Goal: Information Seeking & Learning: Find specific page/section

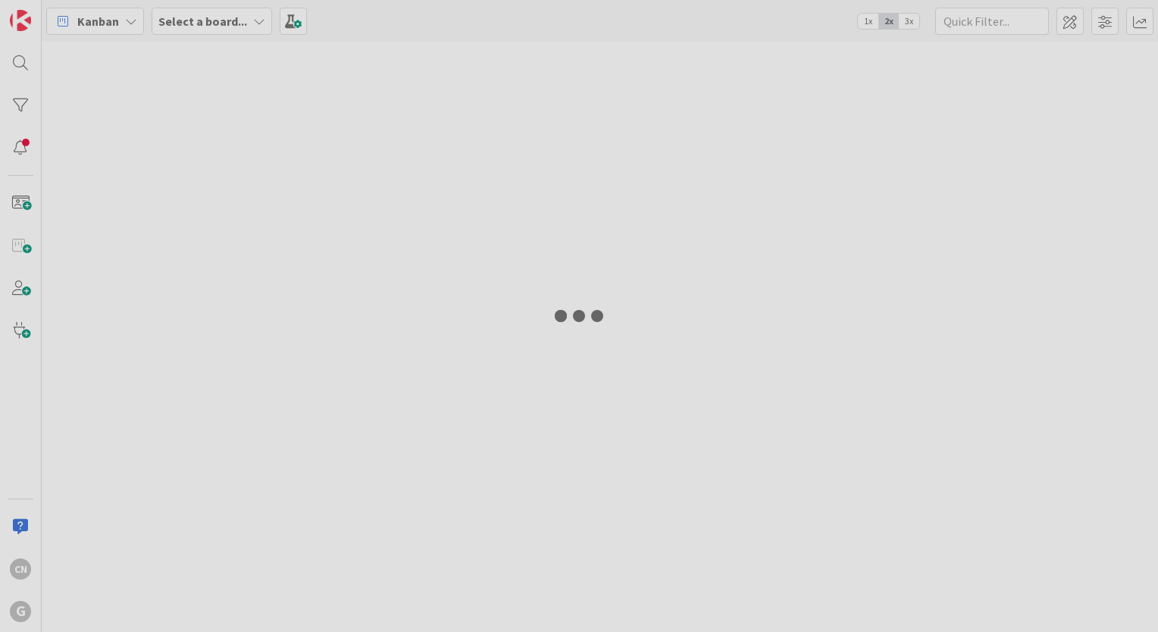
type input "[PERSON_NAME]"
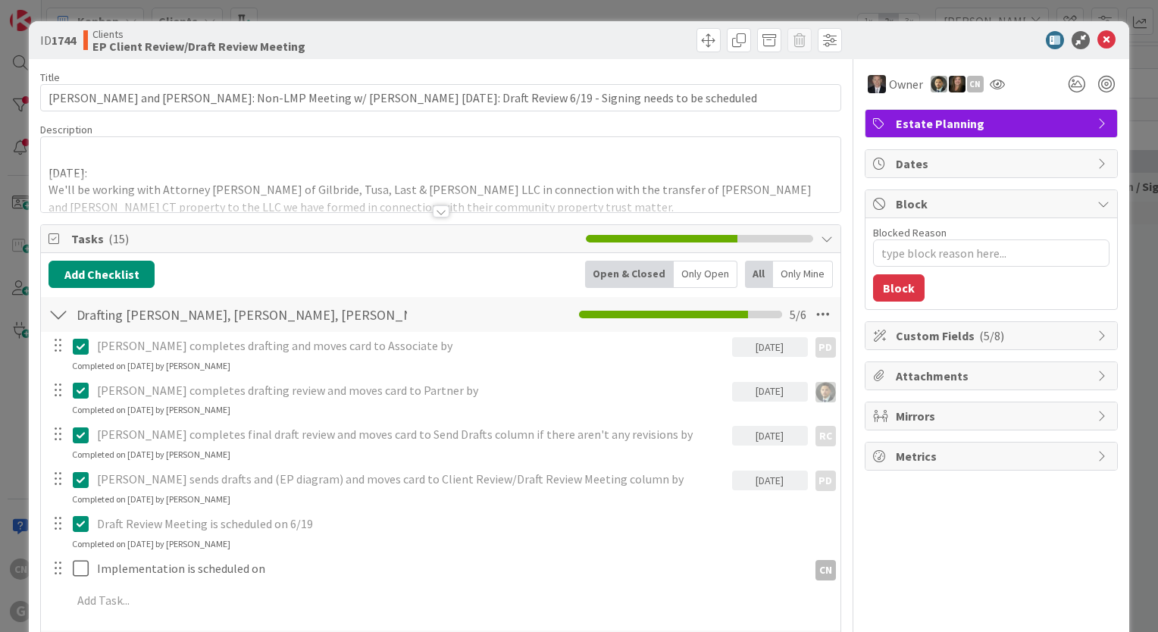
type textarea "x"
click at [164, 159] on p at bounding box center [440, 155] width 784 height 17
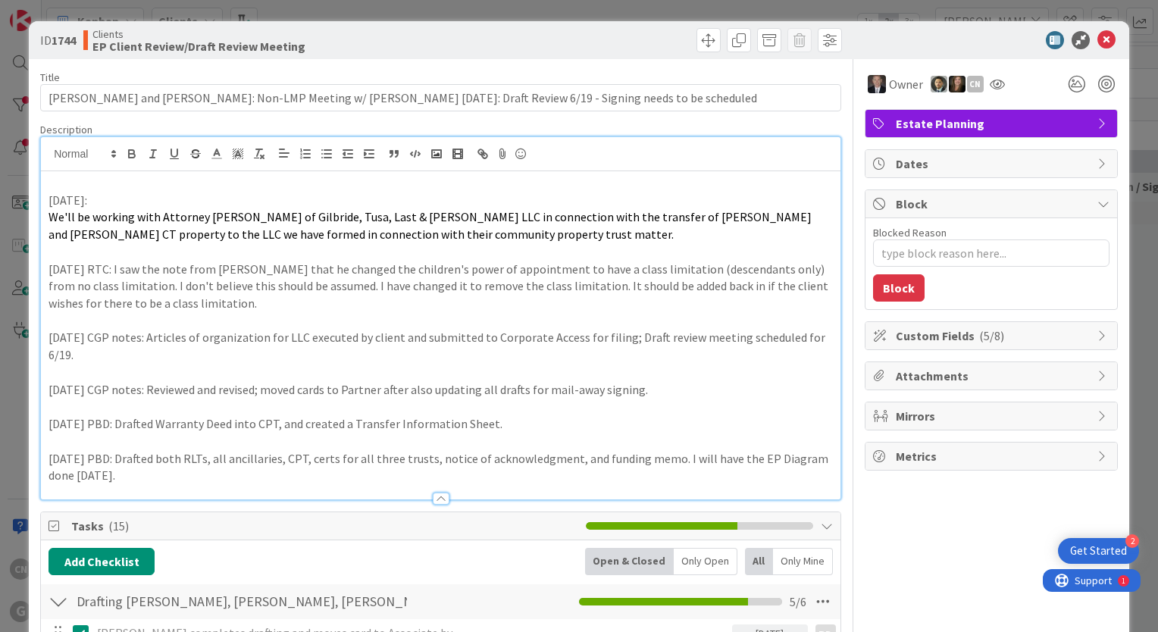
click at [59, 188] on p at bounding box center [440, 182] width 784 height 17
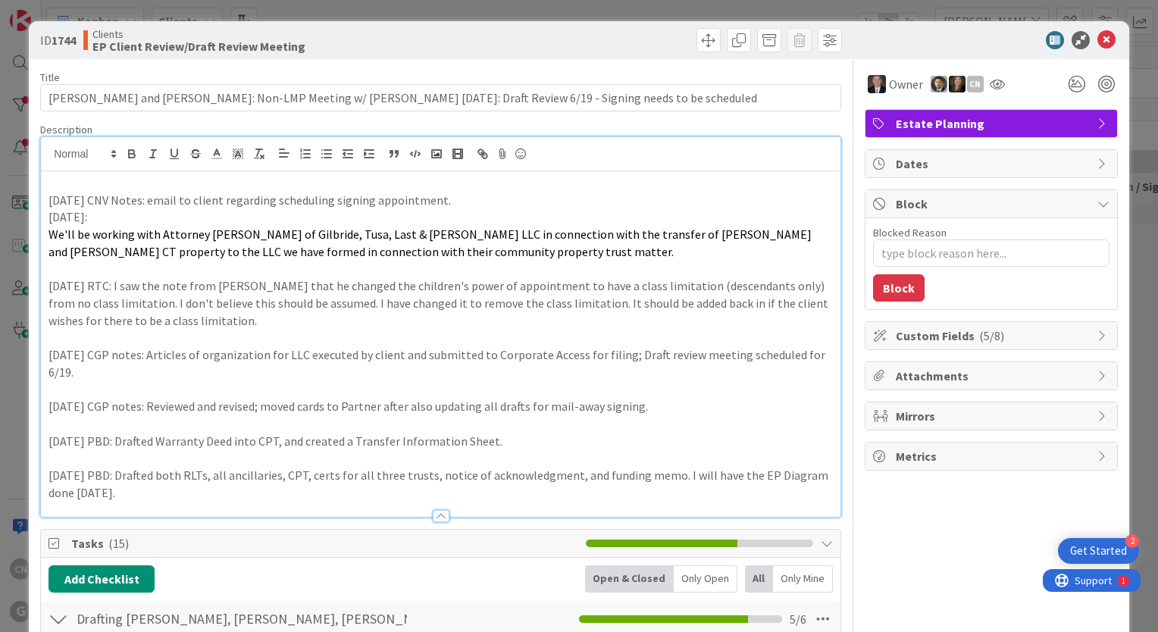
click at [139, 204] on p "9.3.25 CNV Notes: email to client regarding scheduling signing appointment." at bounding box center [440, 200] width 784 height 17
click at [279, 198] on p "9.3.25 CNV Notes: LVM and sent email to client regarding scheduling signing app…" at bounding box center [440, 200] width 784 height 17
click at [547, 200] on p "9.3.25 CNV Notes: LVM and sent email to clients regarding scheduling signing ap…" at bounding box center [440, 200] width 784 height 17
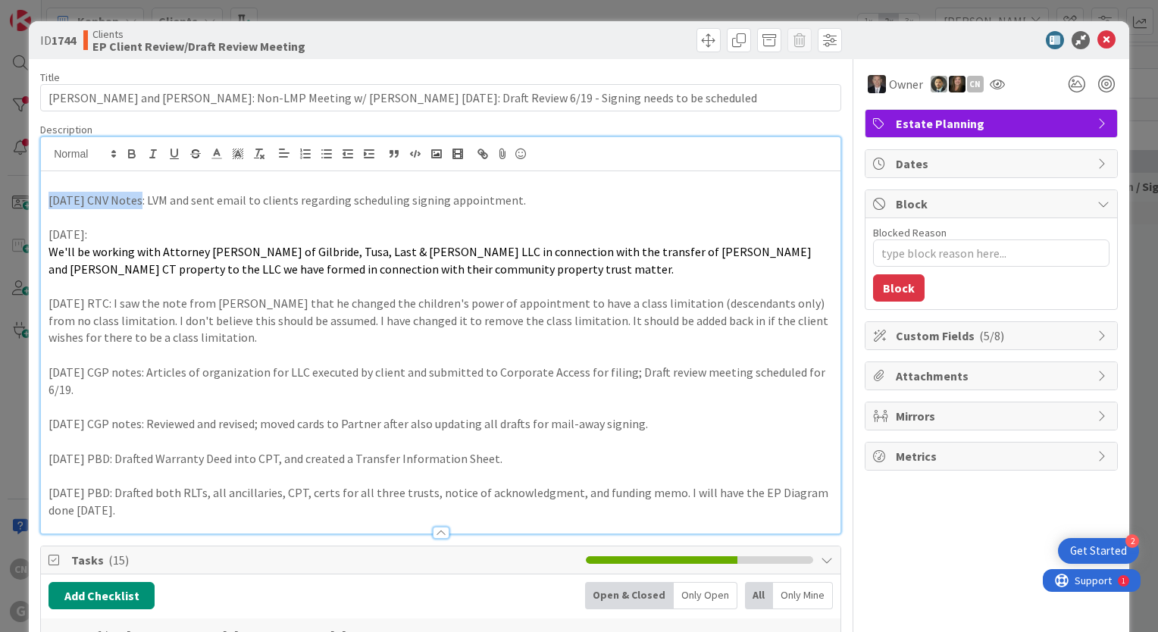
drag, startPoint x: 131, startPoint y: 202, endPoint x: 44, endPoint y: 197, distance: 87.3
click at [44, 197] on div "9.3.25 CNV Notes: LVM and sent email to clients regarding scheduling signing ap…" at bounding box center [440, 352] width 799 height 362
click at [130, 152] on icon "button" at bounding box center [132, 154] width 14 height 14
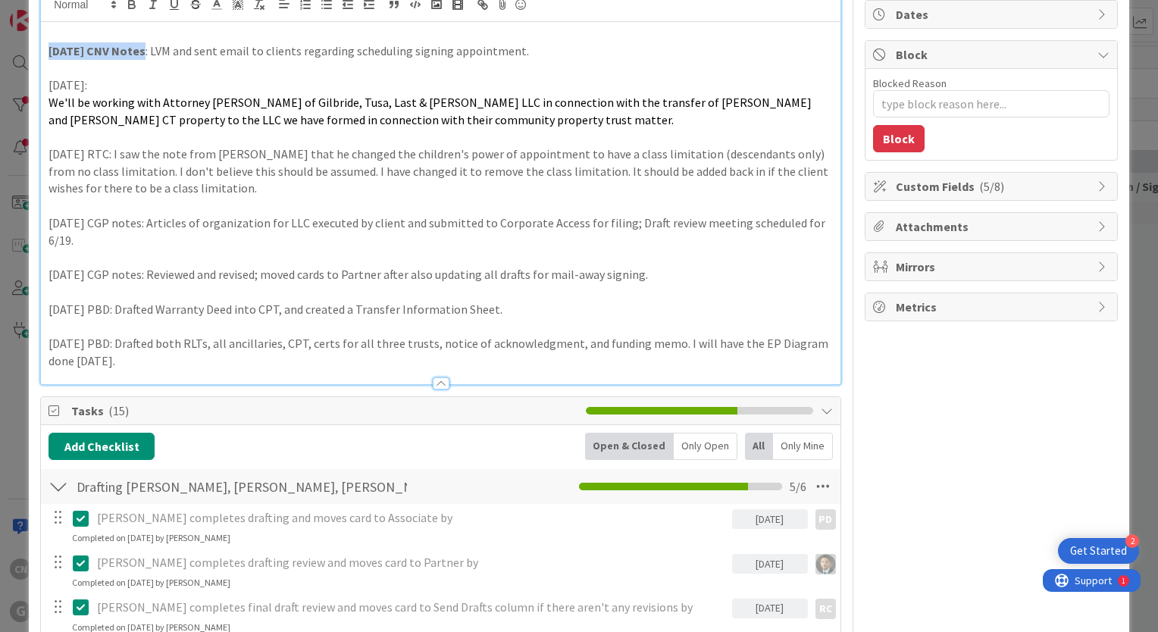
scroll to position [151, 0]
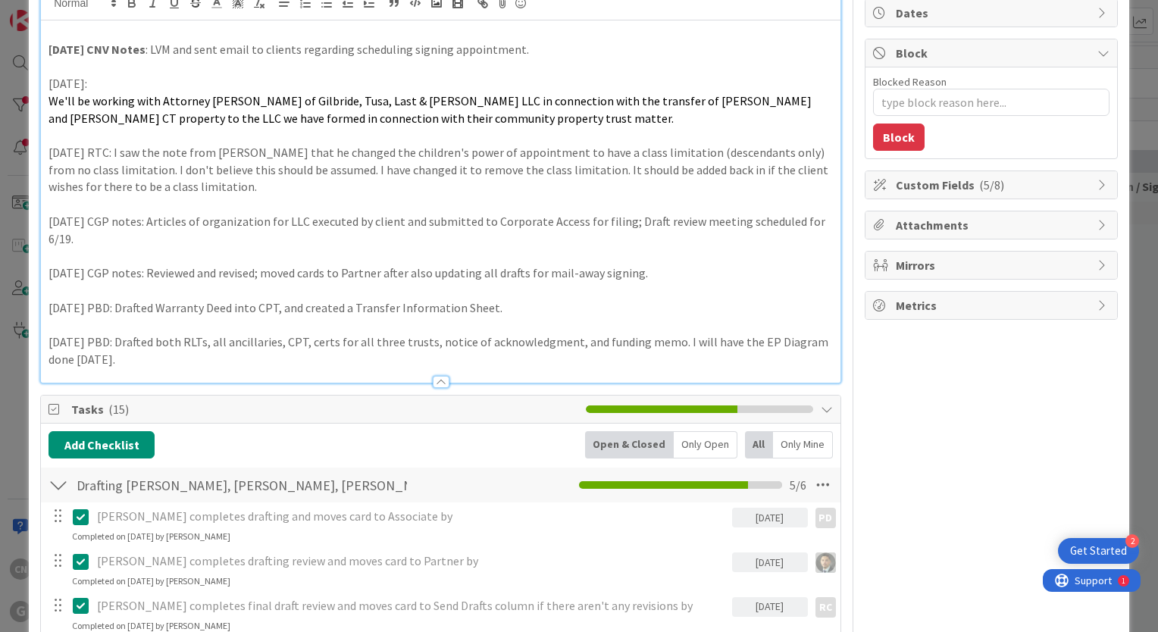
click at [481, 333] on p "5/16/2025 PBD: Drafted both RLTs, all ancillaries, CPT, certs for all three tru…" at bounding box center [440, 350] width 784 height 34
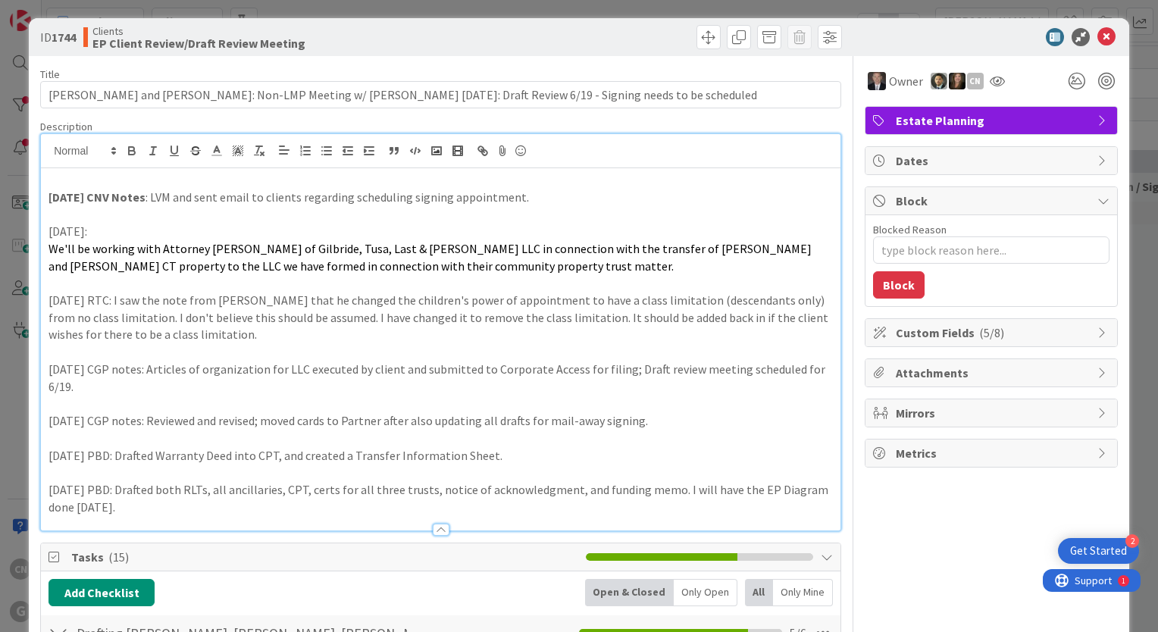
scroll to position [0, 0]
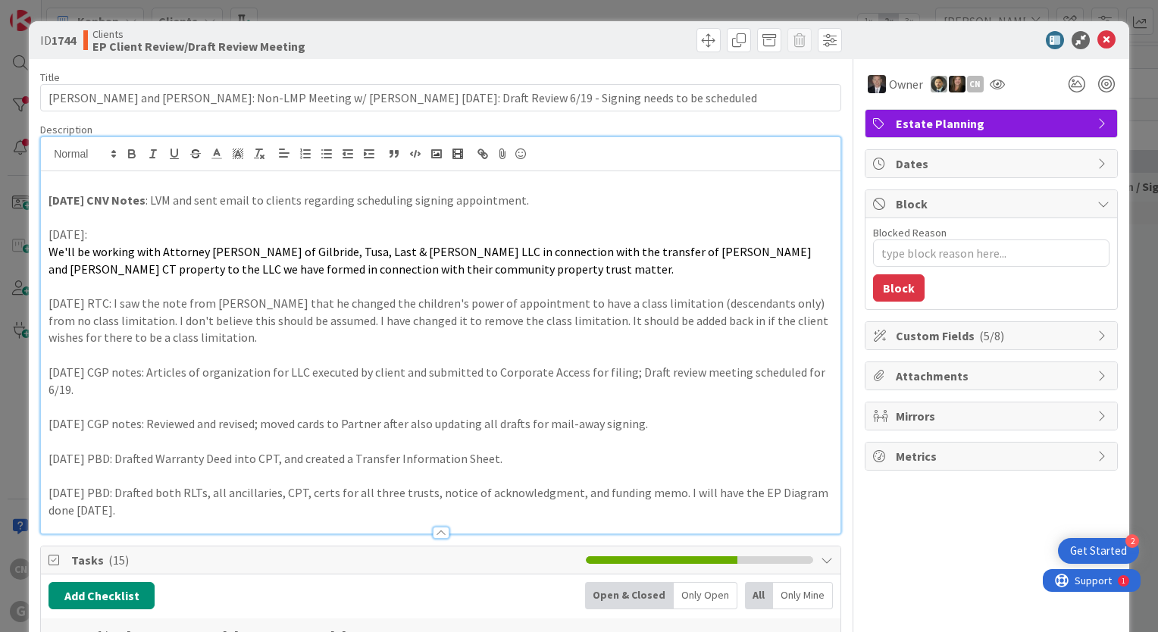
click at [535, 199] on p "9.3.25 CNV Notes : LVM and sent email to clients regarding scheduling signing a…" at bounding box center [440, 200] width 784 height 17
type textarea "x"
click at [1097, 38] on icon at bounding box center [1106, 40] width 18 height 18
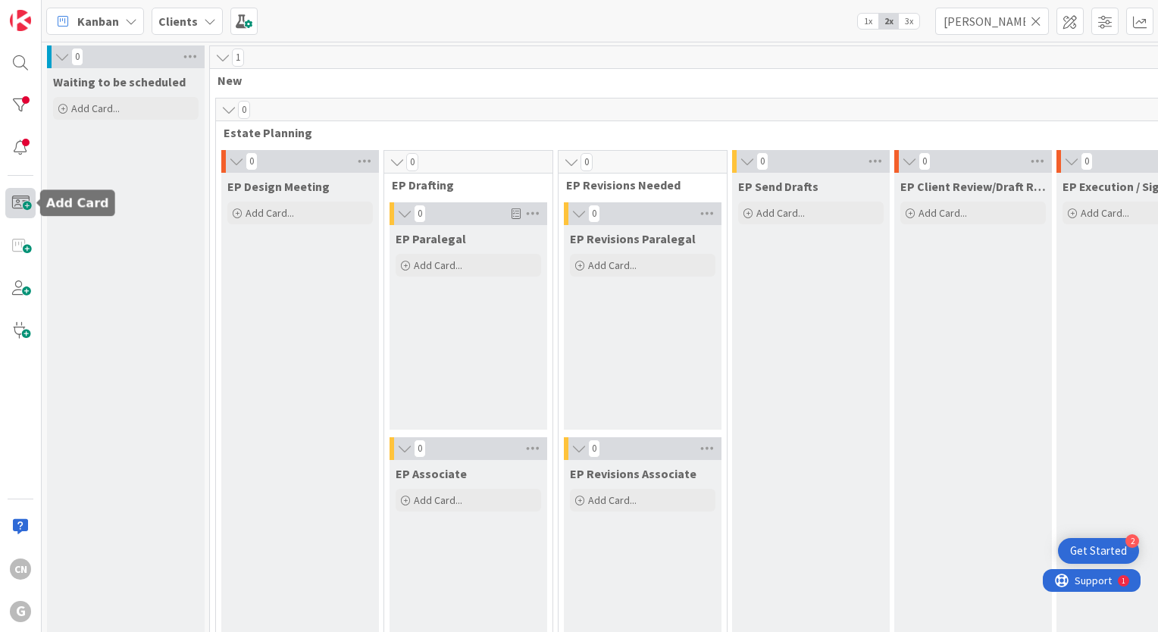
click at [24, 206] on span at bounding box center [20, 203] width 30 height 30
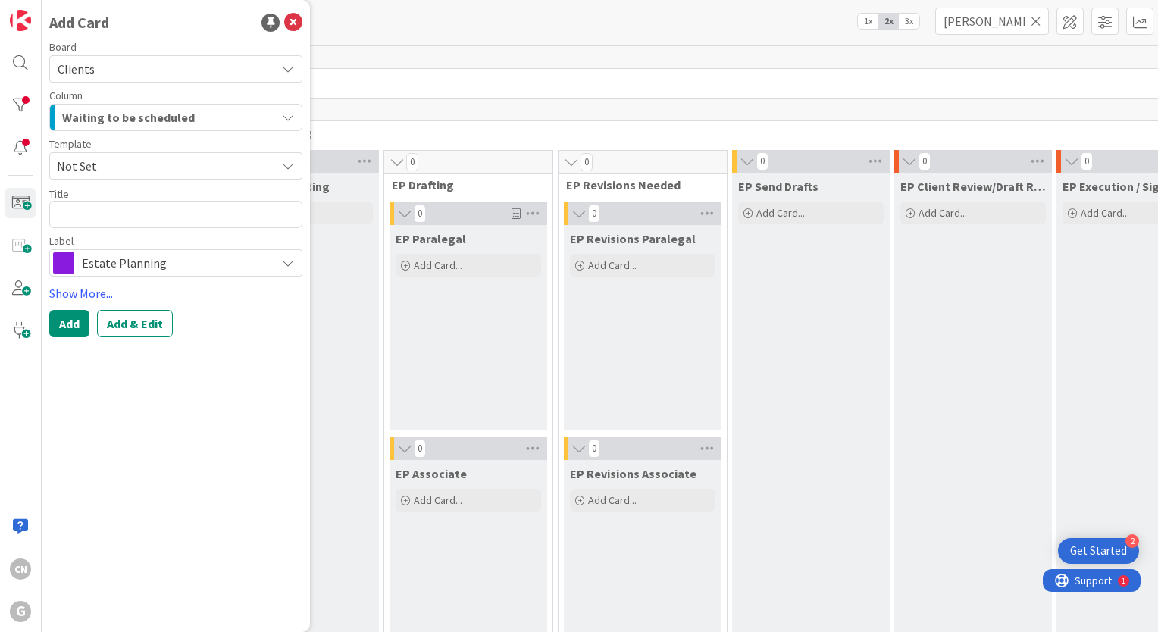
click at [134, 171] on span "Not Set" at bounding box center [161, 166] width 208 height 20
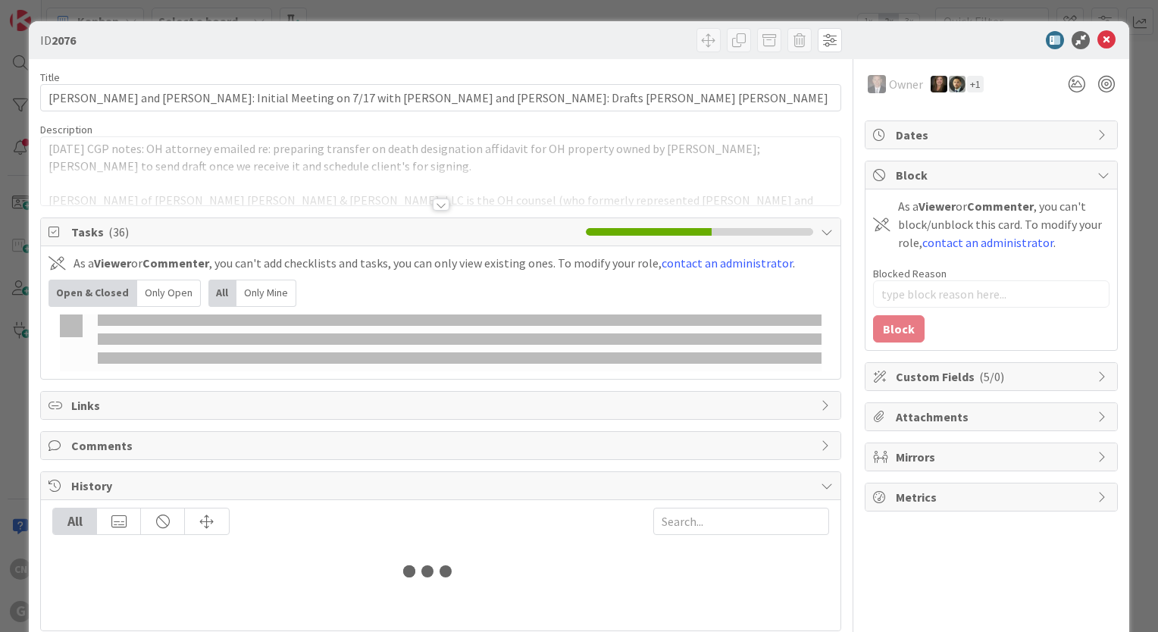
type input "[PERSON_NAME]"
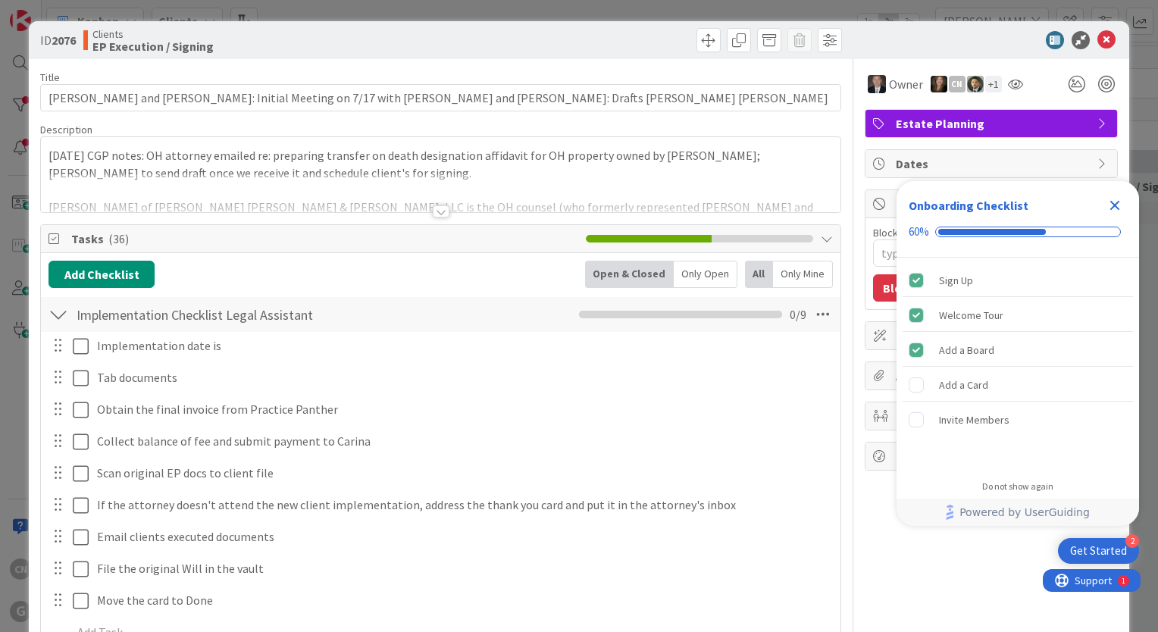
click at [434, 211] on div at bounding box center [441, 211] width 17 height 12
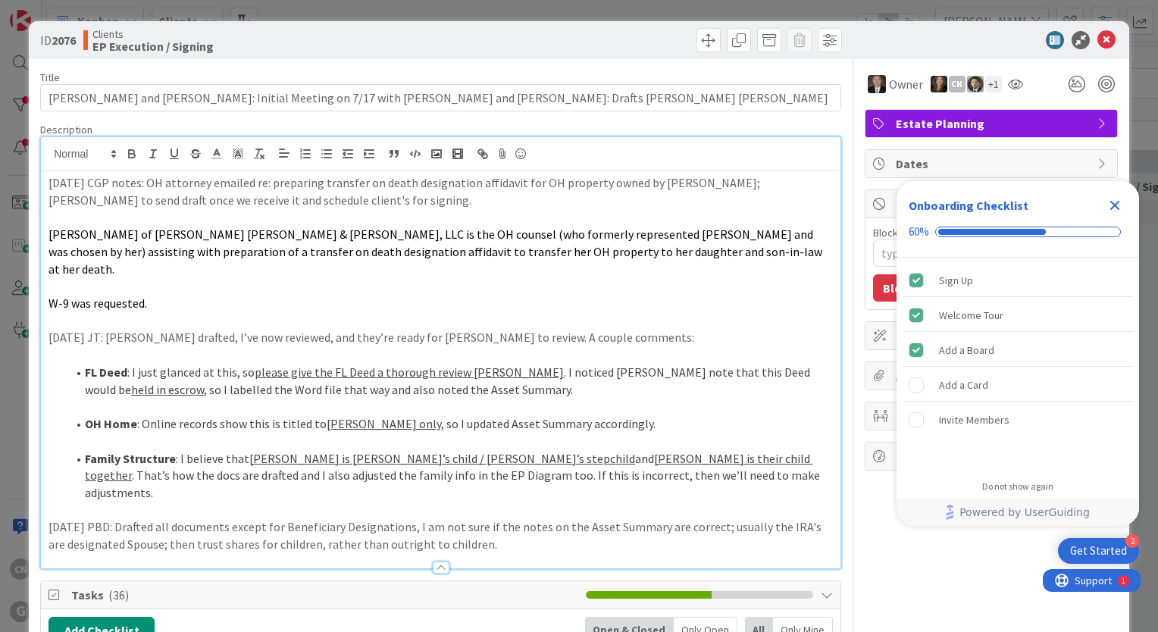
drag, startPoint x: 1117, startPoint y: 208, endPoint x: 1060, endPoint y: 197, distance: 58.7
click at [1117, 208] on icon "Close Checklist" at bounding box center [1115, 206] width 10 height 10
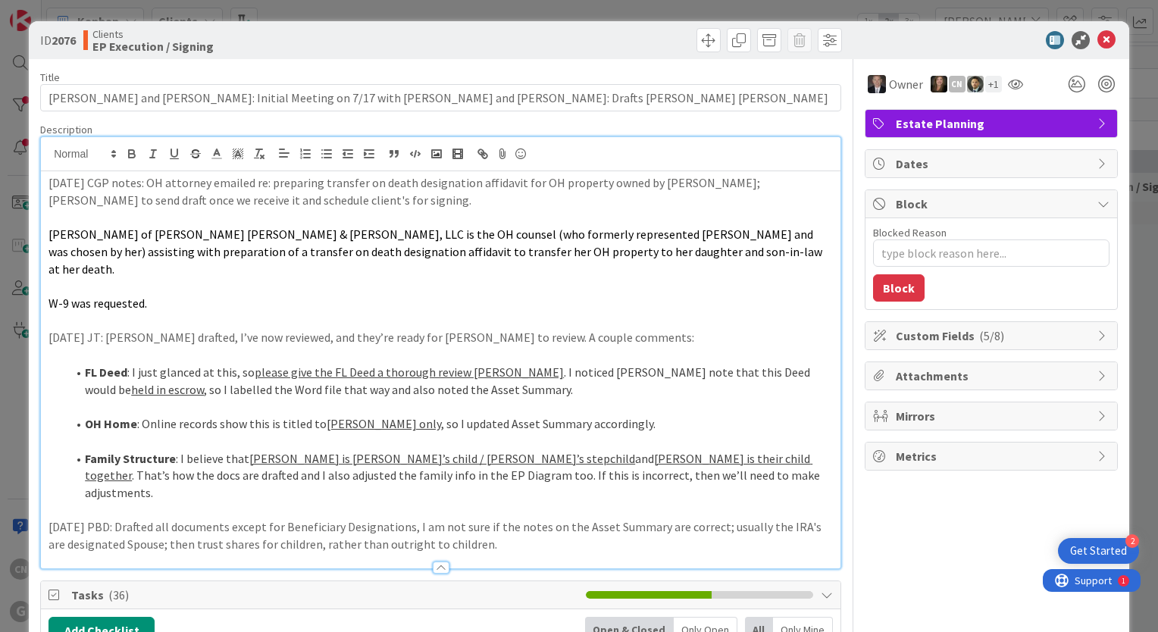
click at [49, 184] on p "[DATE] CGP notes: OH attorney emailed re: preparing transfer on death designati…" at bounding box center [440, 191] width 784 height 34
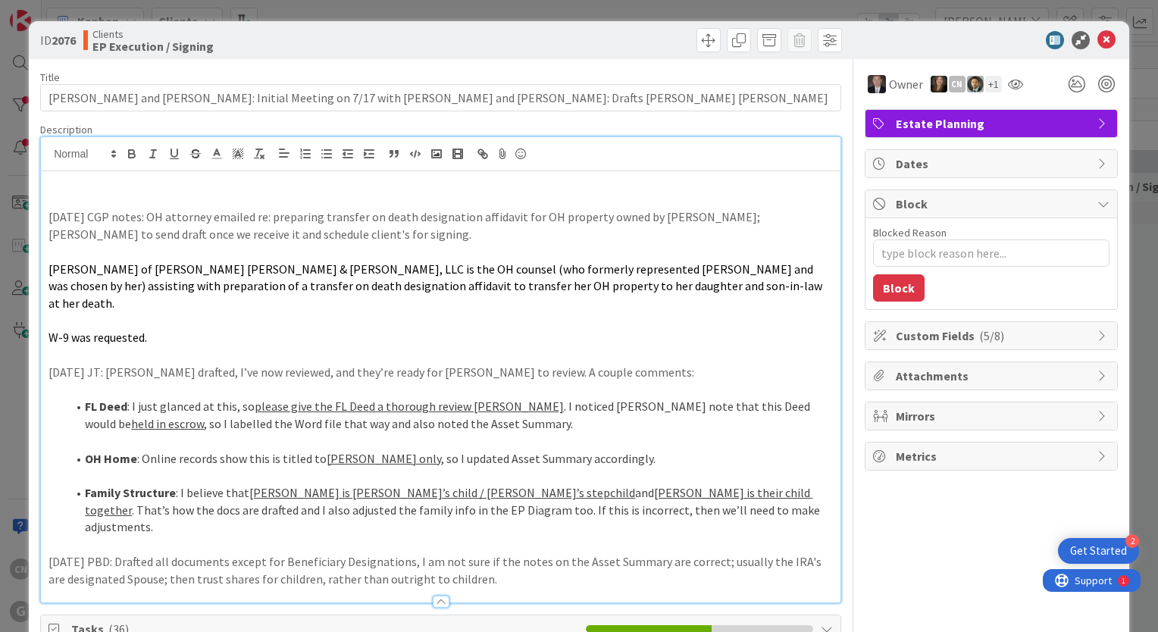
click at [56, 188] on p at bounding box center [440, 182] width 784 height 17
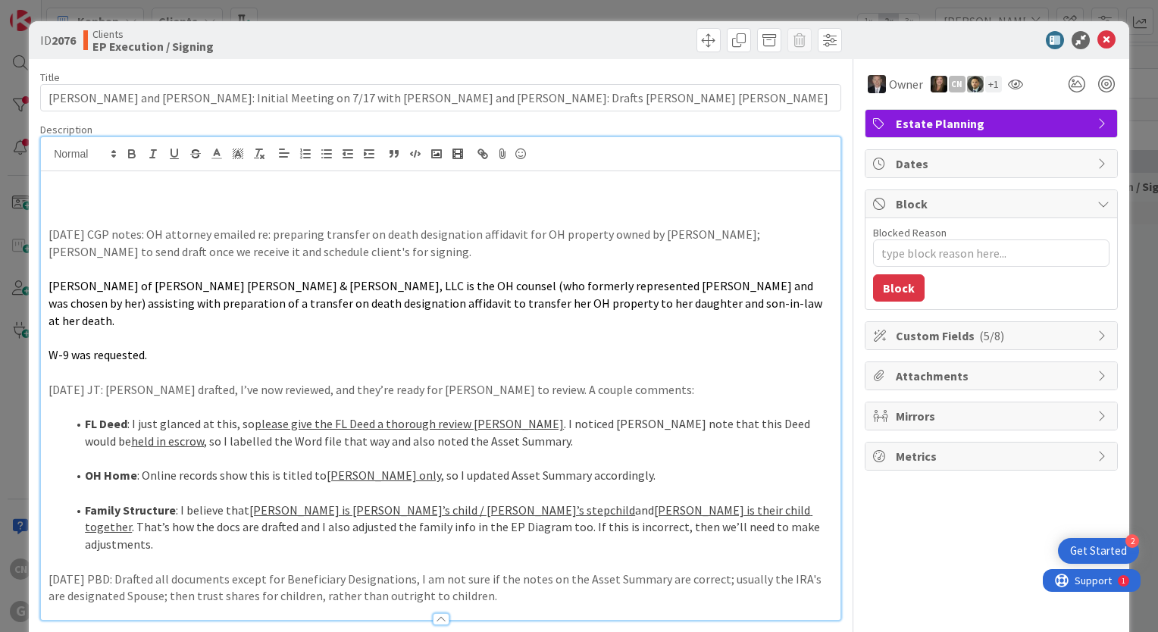
type textarea "x"
click at [574, 198] on p "[DATE] CNV Notes: LVM regarding scheduling appointment to sign documents. Also,…" at bounding box center [440, 200] width 784 height 17
drag, startPoint x: 133, startPoint y: 200, endPoint x: 30, endPoint y: 205, distance: 102.4
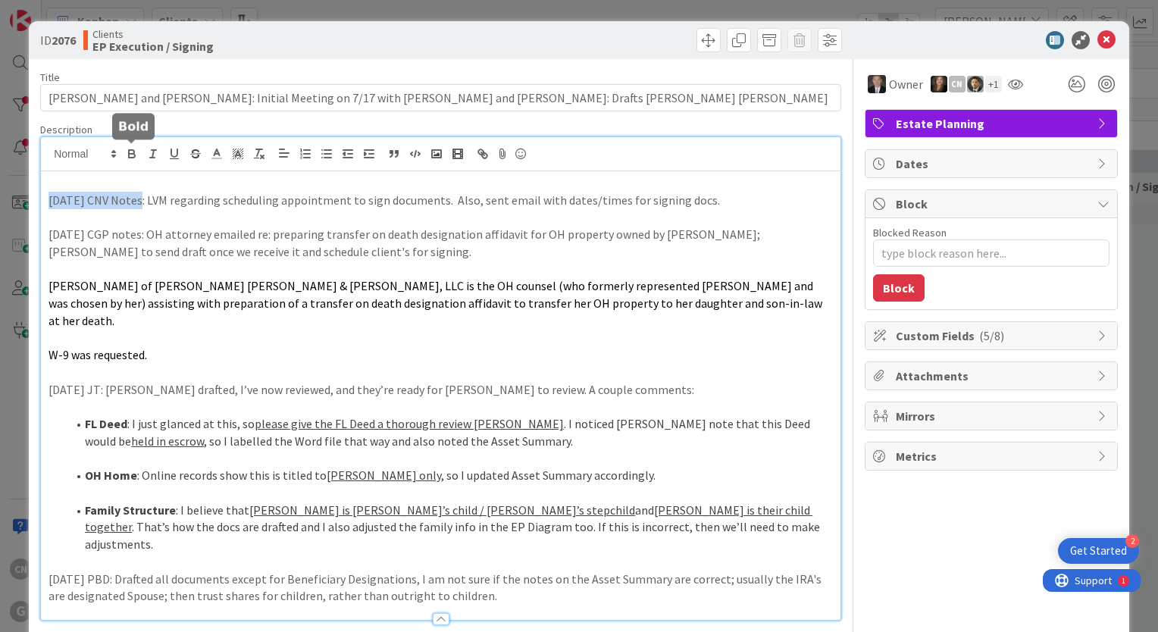
click at [130, 154] on icon "button" at bounding box center [132, 156] width 6 height 4
click at [317, 364] on p at bounding box center [440, 372] width 784 height 17
type textarea "x"
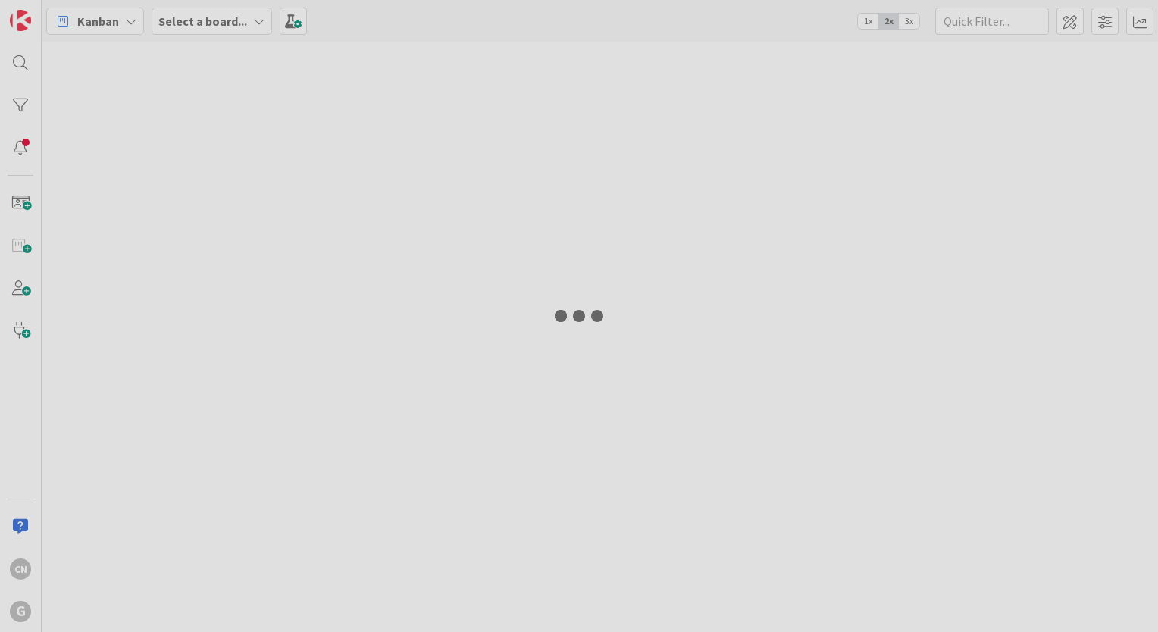
type input "[PERSON_NAME]"
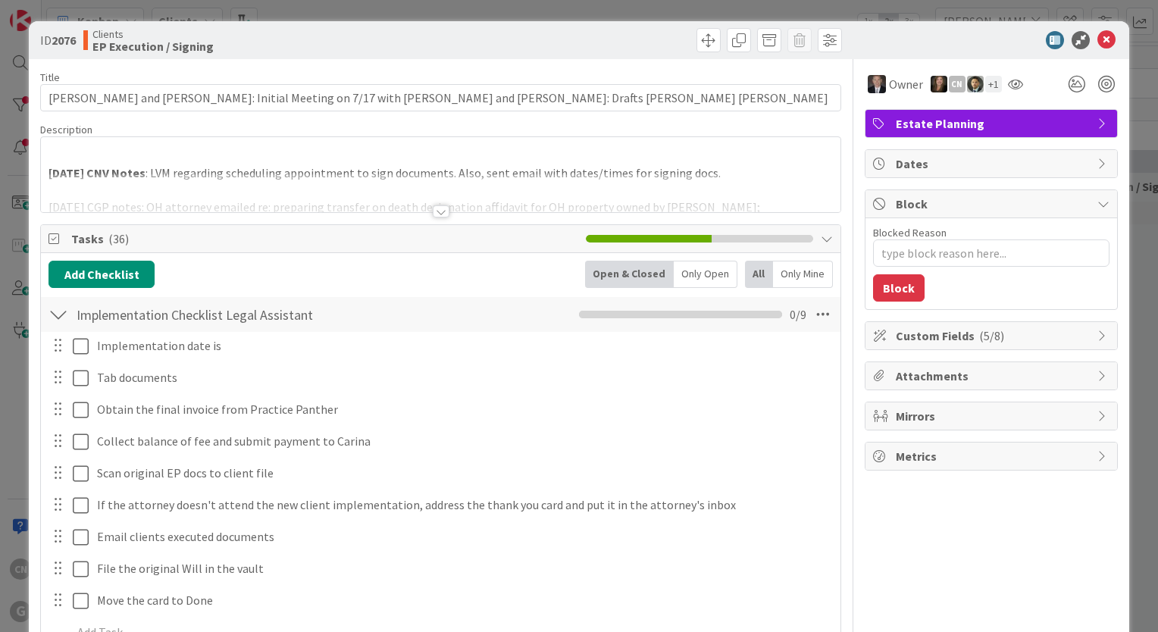
type textarea "x"
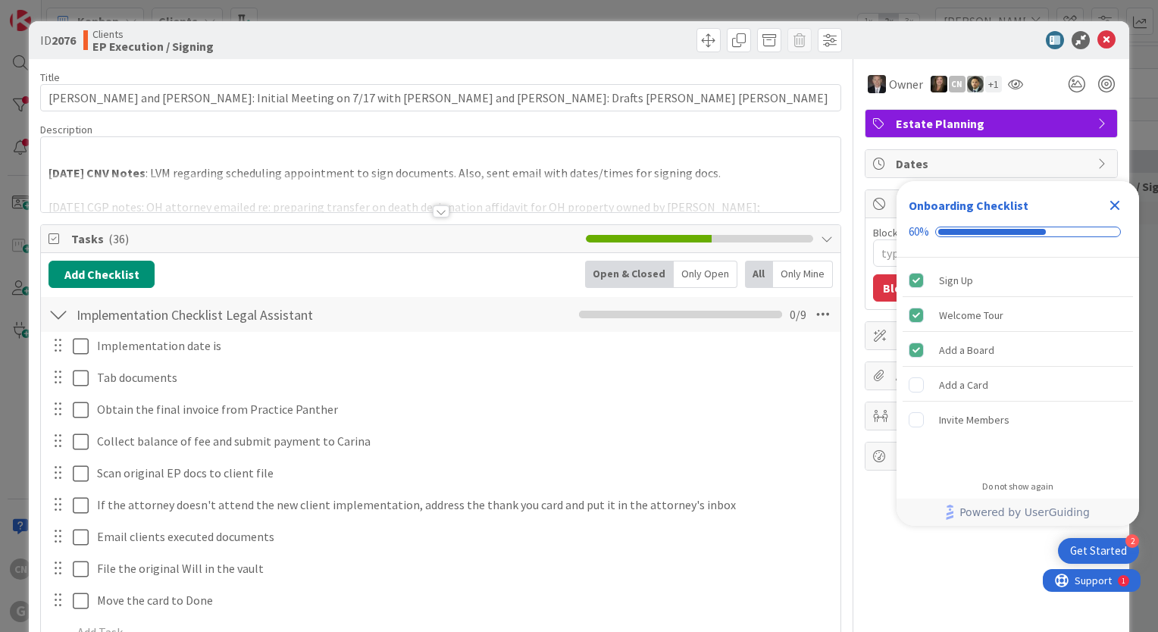
click at [276, 160] on p at bounding box center [440, 155] width 784 height 17
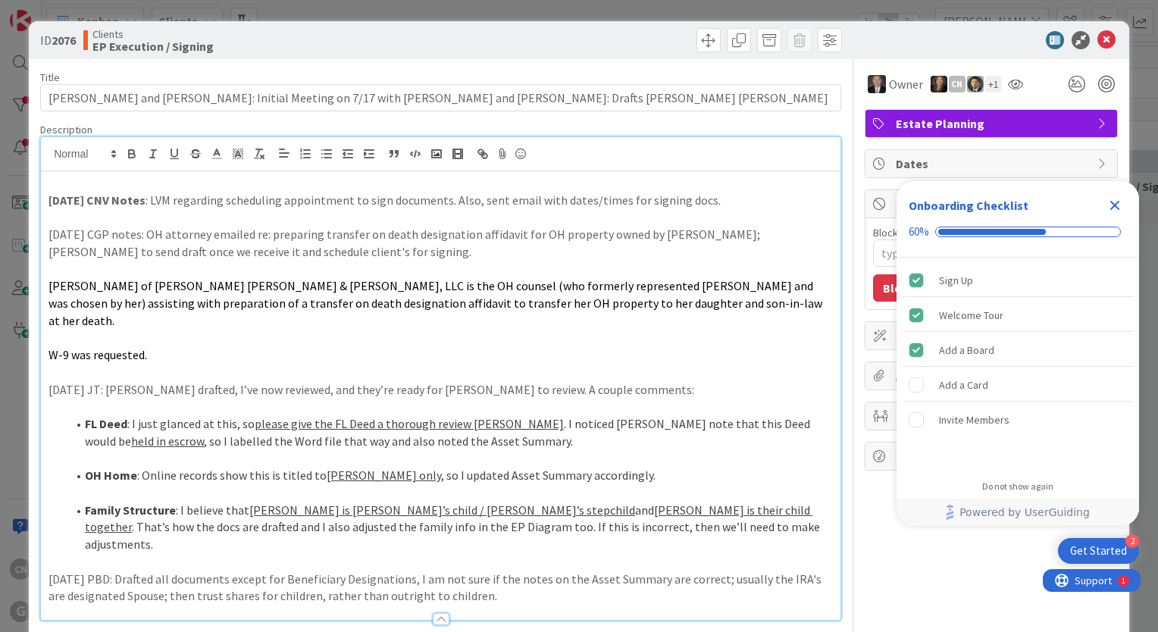
click at [1114, 209] on icon "Close Checklist" at bounding box center [1114, 205] width 18 height 18
